Goal: Navigation & Orientation: Find specific page/section

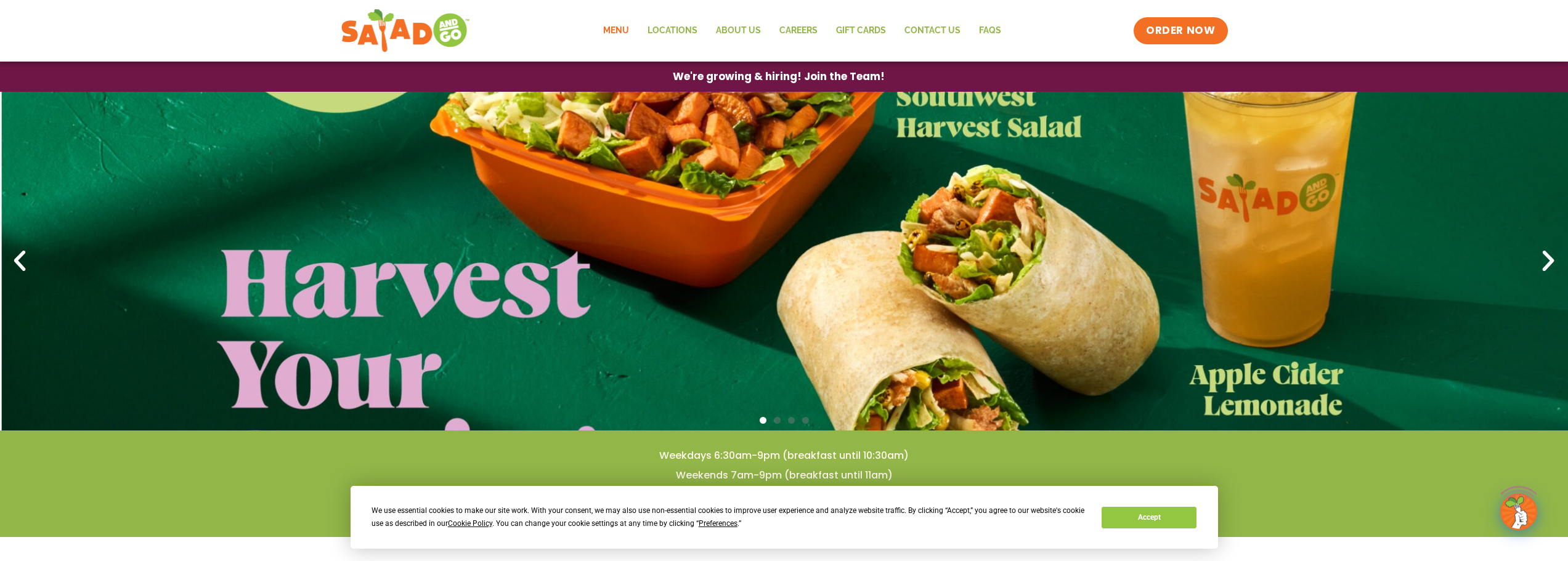
click at [614, 38] on link "Menu" at bounding box center [616, 31] width 44 height 28
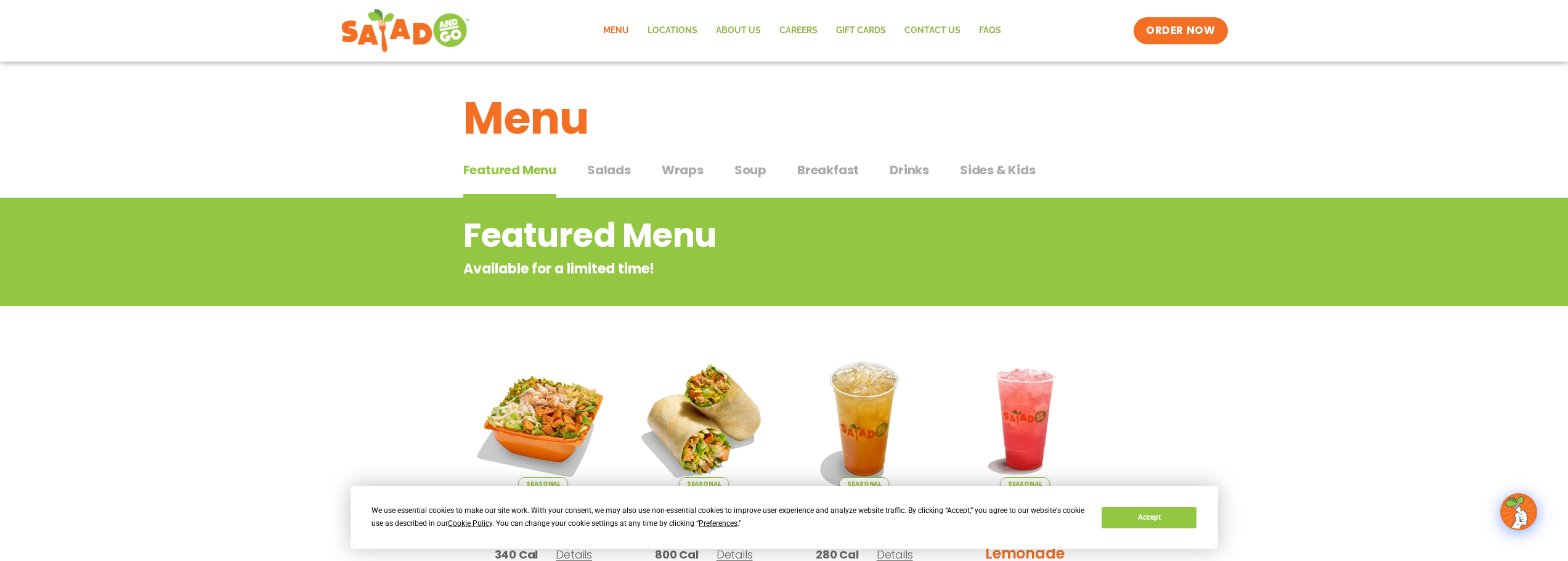
click at [615, 168] on span "Salads" at bounding box center [608, 170] width 44 height 18
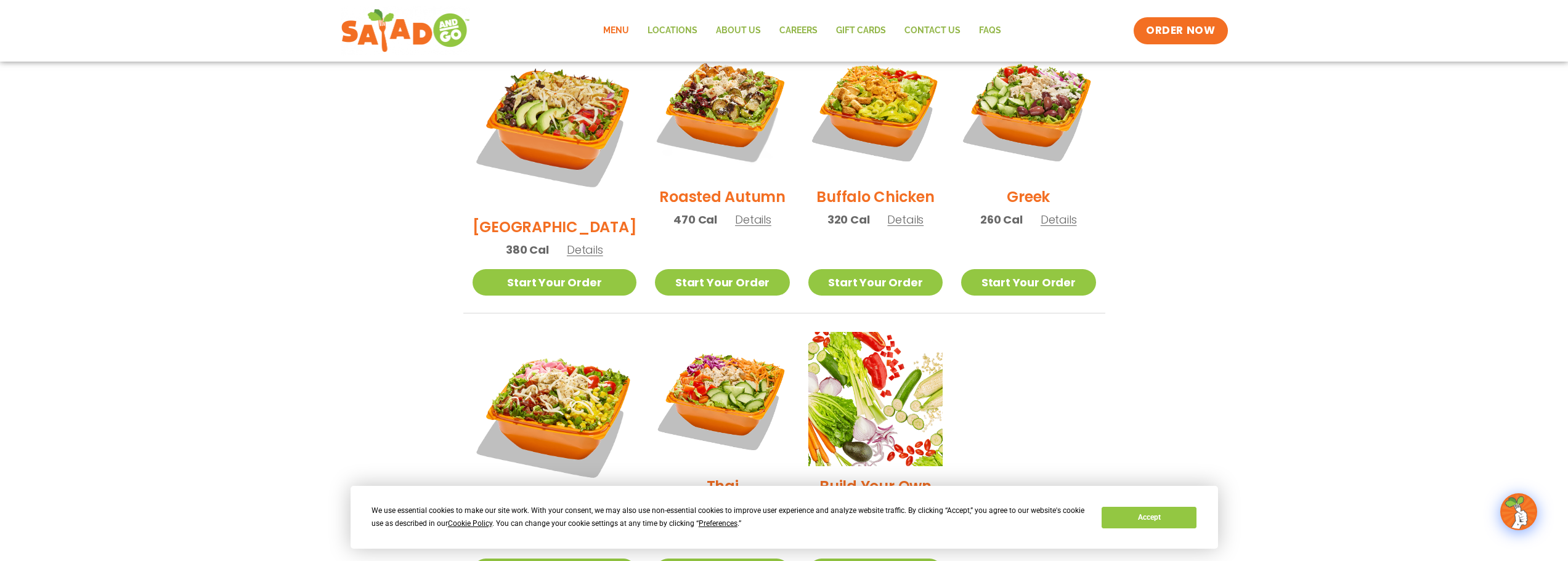
scroll to position [739, 0]
